Goal: Information Seeking & Learning: Learn about a topic

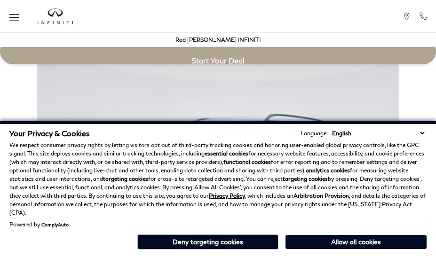
scroll to position [1647, 0]
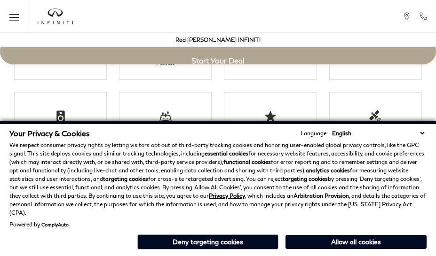
scroll to position [1647, 0]
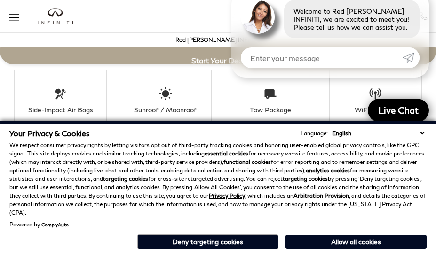
scroll to position [1705, 0]
